Goal: Task Accomplishment & Management: Manage account settings

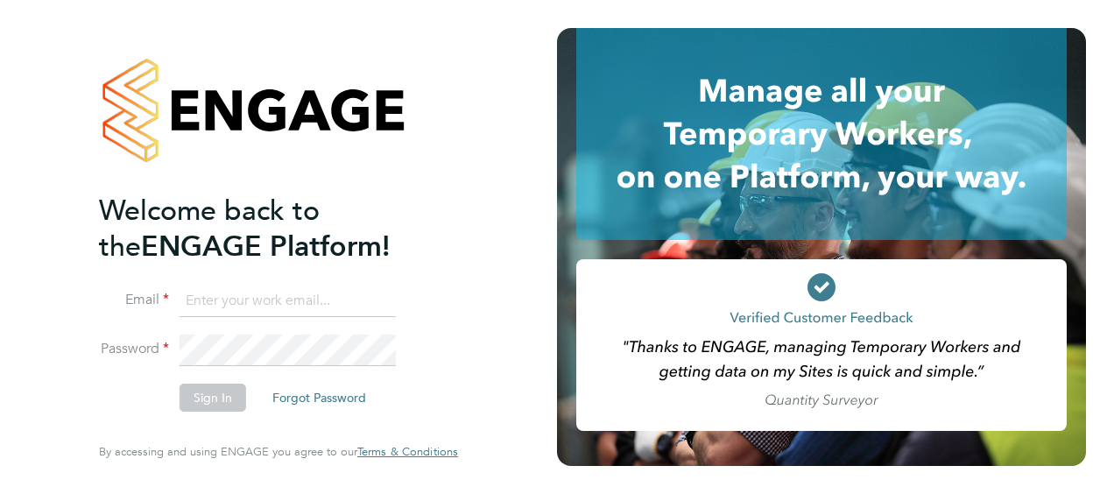
click at [200, 300] on input at bounding box center [288, 302] width 216 height 32
type input "[EMAIL_ADDRESS][PERSON_NAME][DOMAIN_NAME]"
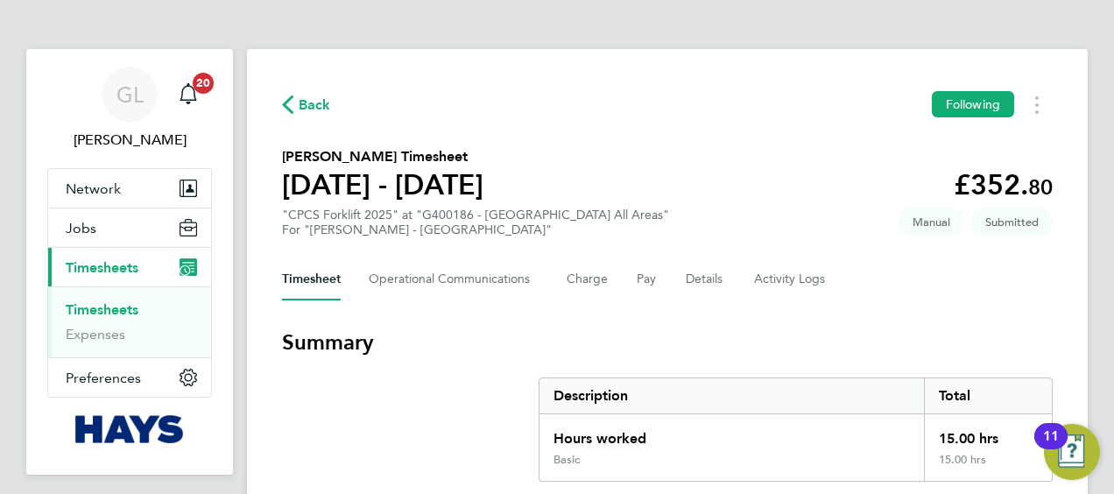
click at [680, 284] on div "Timesheet Operational Communications Charge Pay Details Activity Logs" at bounding box center [667, 279] width 771 height 42
click at [706, 284] on button "Details" at bounding box center [706, 279] width 40 height 42
